Goal: Navigation & Orientation: Find specific page/section

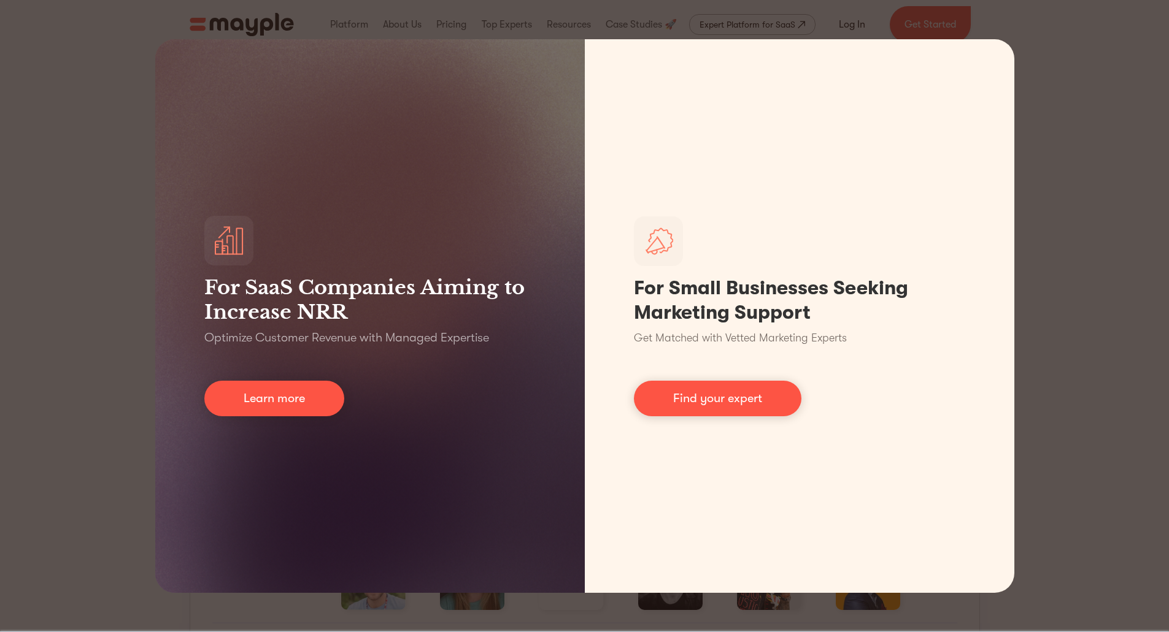
click at [1129, 435] on div "For SaaS Companies Aiming to Increase NRR Optimize Customer Revenue with Manage…" at bounding box center [584, 316] width 1169 height 632
click at [118, 35] on div "For SaaS Companies Aiming to Increase NRR Optimize Customer Revenue with Manage…" at bounding box center [584, 316] width 1169 height 632
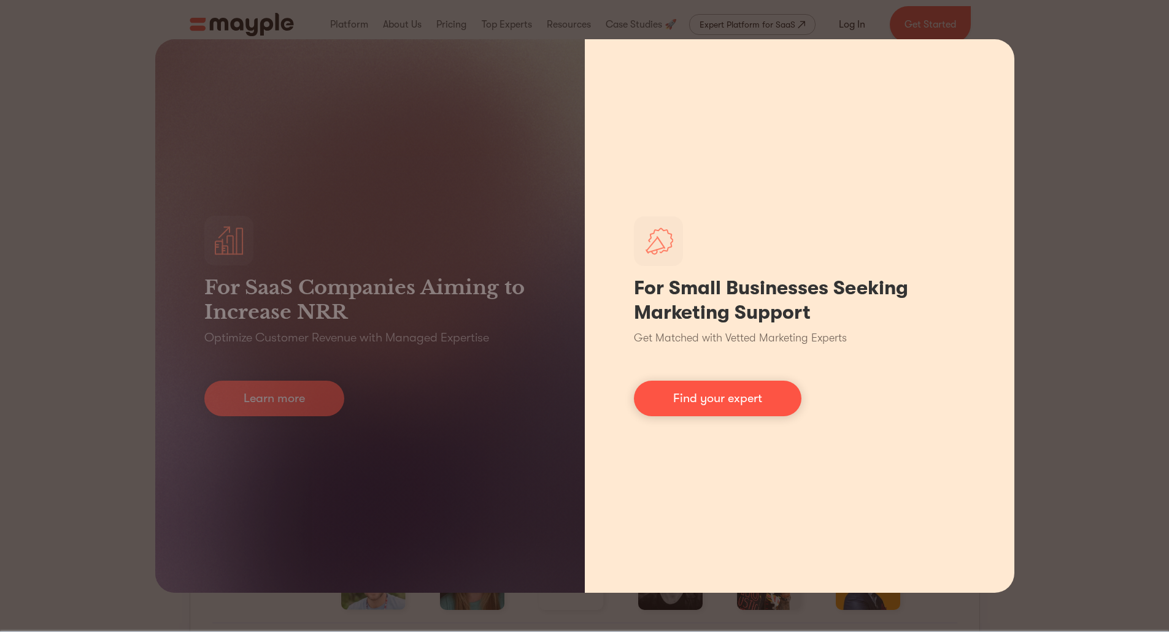
click at [759, 564] on div "For Small Businesses Seeking Marketing Support Get Matched with Vetted Marketin…" at bounding box center [799, 316] width 429 height 554
click at [1004, 65] on div "For Small Businesses Seeking Marketing Support Get Matched with Vetted Marketin…" at bounding box center [799, 316] width 429 height 554
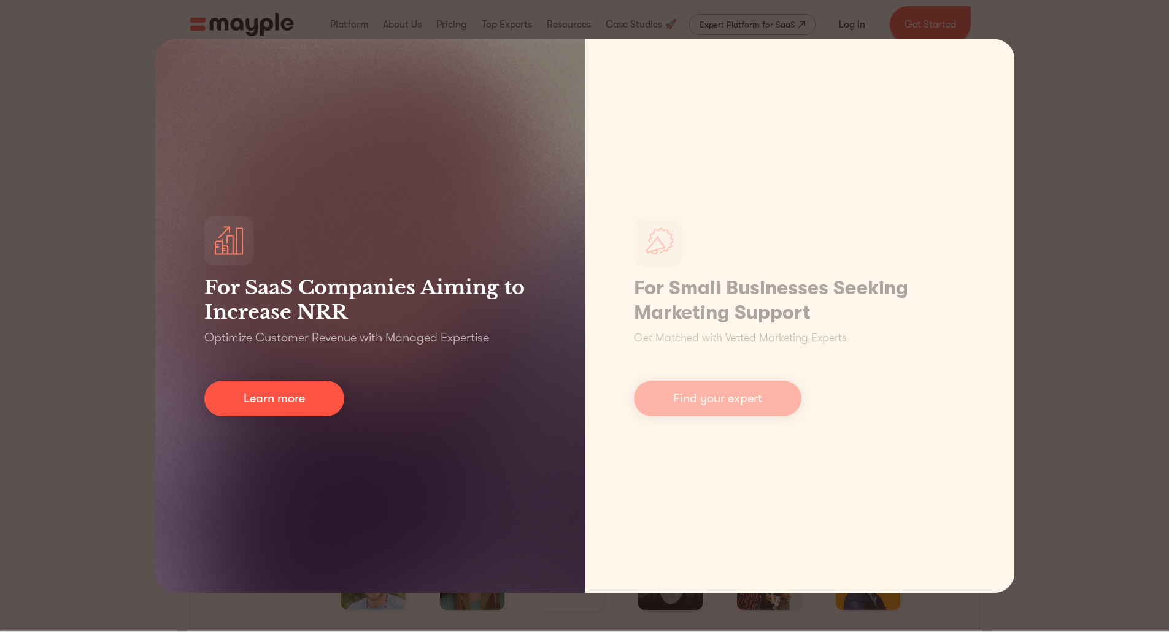
click at [577, 106] on div "For SaaS Companies Aiming to Increase NRR Optimize Customer Revenue with Manage…" at bounding box center [369, 316] width 429 height 554
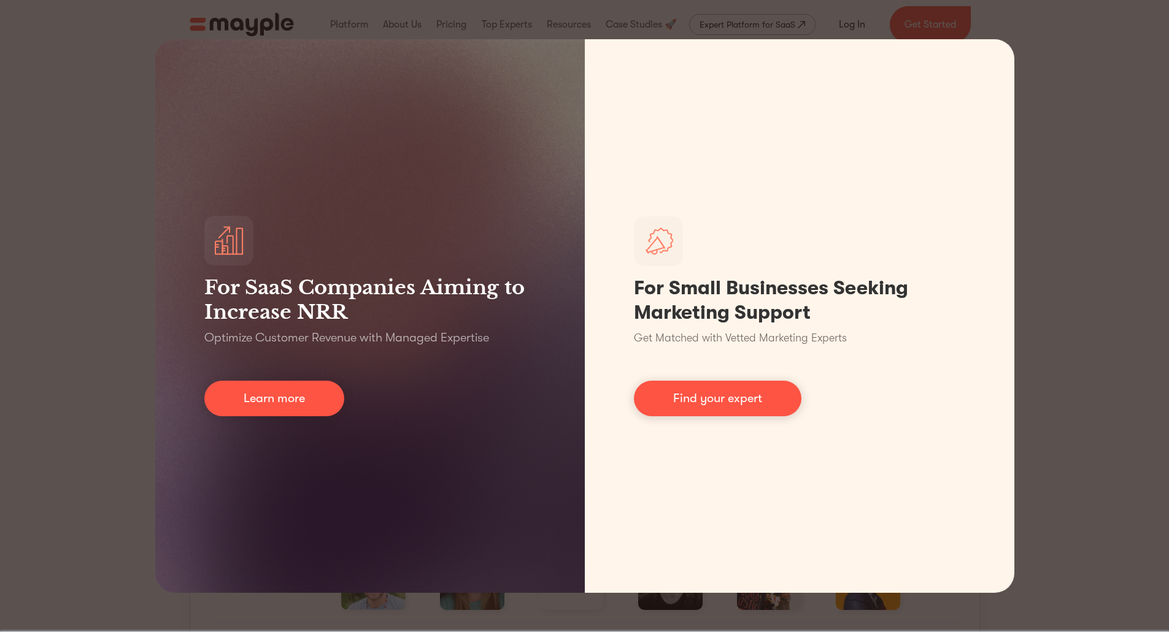
click at [76, 19] on div "For SaaS Companies Aiming to Increase NRR Optimize Customer Revenue with Manage…" at bounding box center [584, 316] width 1169 height 632
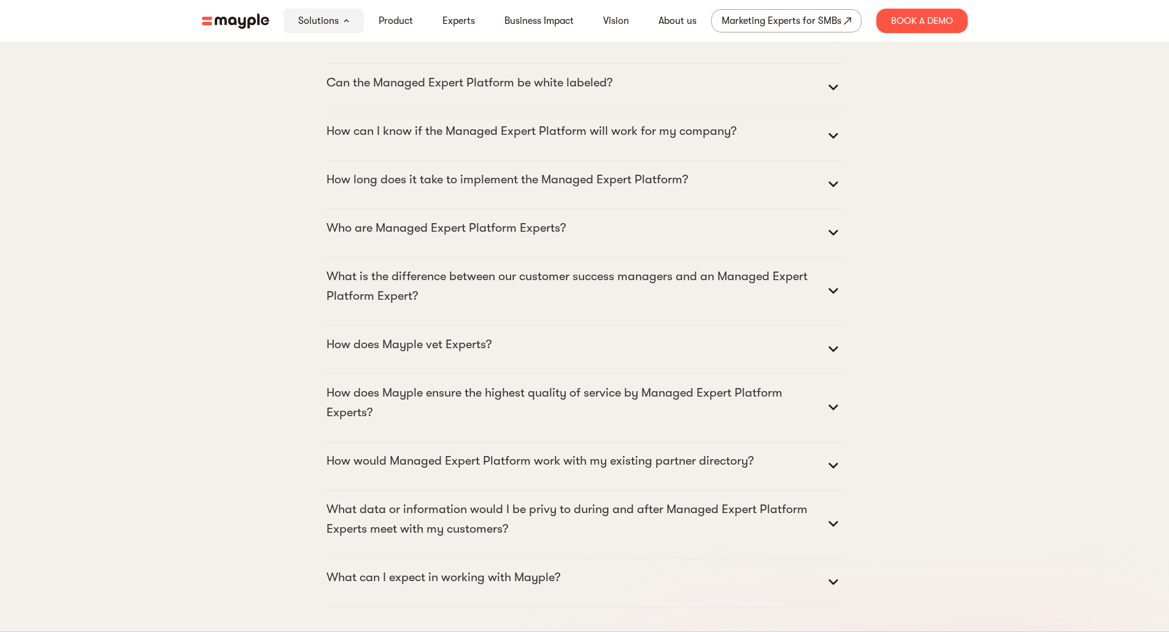
scroll to position [6290, 0]
